Goal: Navigation & Orientation: Find specific page/section

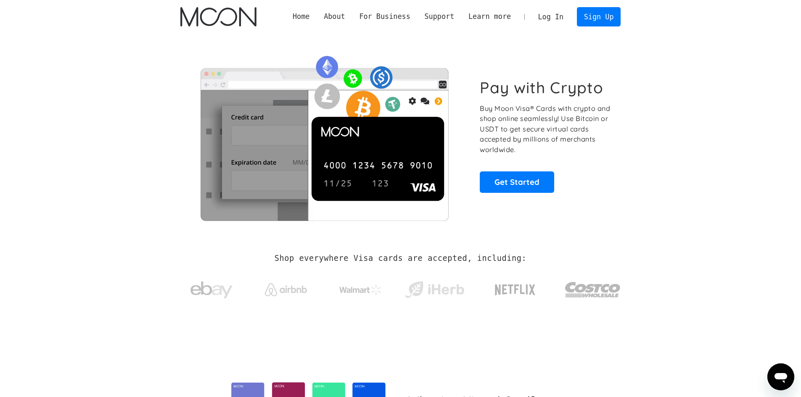
click at [551, 16] on link "Log In" at bounding box center [551, 17] width 40 height 18
